Goal: Task Accomplishment & Management: Manage account settings

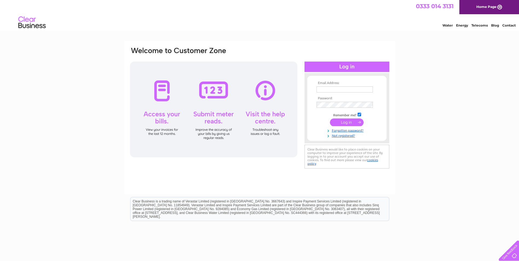
click at [328, 88] on input "text" at bounding box center [345, 90] width 56 height 6
type input "enquiries@brianharkinsfs.com"
click at [330, 119] on input "submit" at bounding box center [347, 123] width 34 height 8
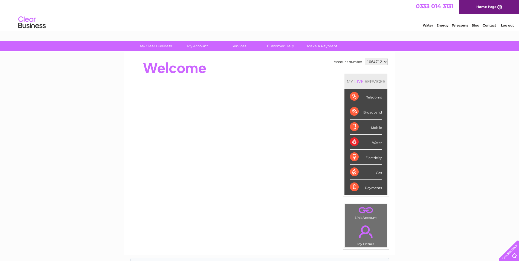
click at [355, 141] on div "Water" at bounding box center [366, 142] width 32 height 15
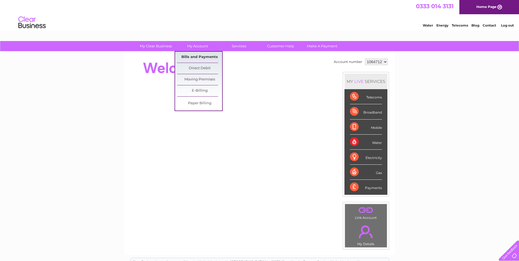
click at [204, 54] on link "Bills and Payments" at bounding box center [199, 57] width 45 height 11
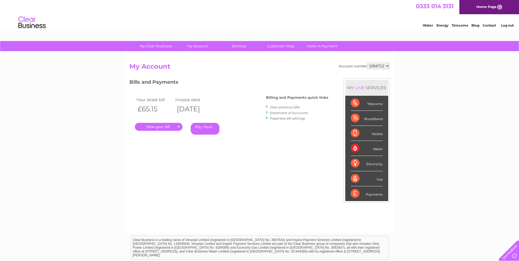
scroll to position [27, 0]
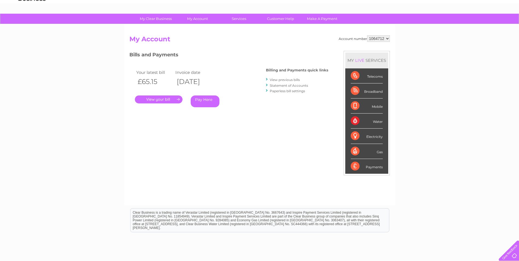
click at [151, 99] on link "." at bounding box center [159, 100] width 48 height 8
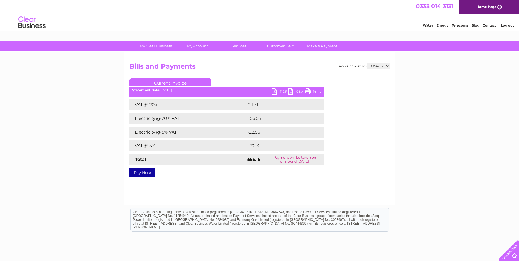
click at [275, 89] on link "PDF" at bounding box center [280, 92] width 16 height 8
click at [508, 26] on link "Log out" at bounding box center [507, 25] width 13 height 4
